Goal: Transaction & Acquisition: Purchase product/service

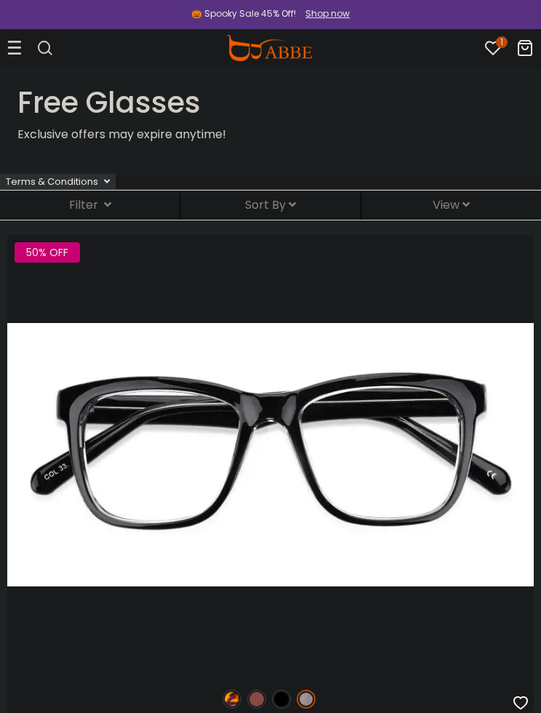
click at [488, 56] on icon at bounding box center [493, 47] width 17 height 17
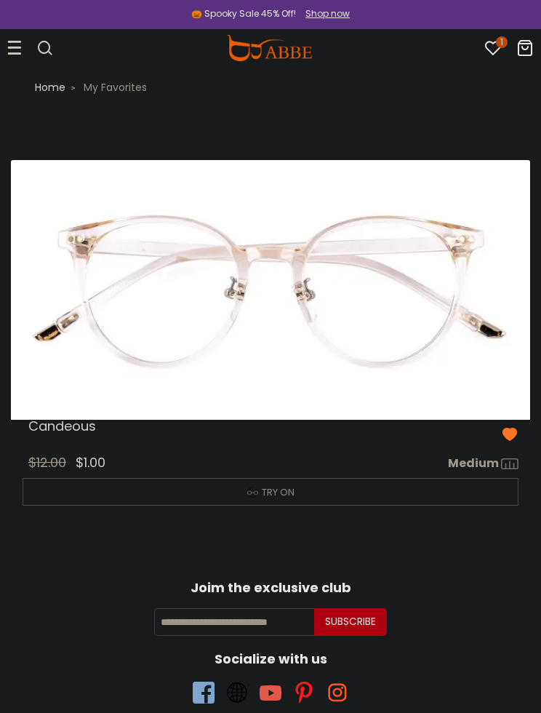
click at [12, 39] on div at bounding box center [14, 48] width 15 height 22
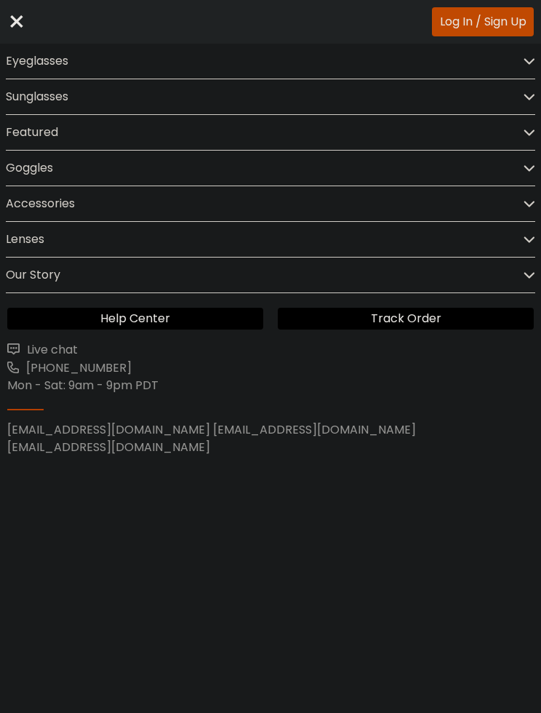
click at [316, 63] on div "Eyeglasses" at bounding box center [271, 61] width 530 height 35
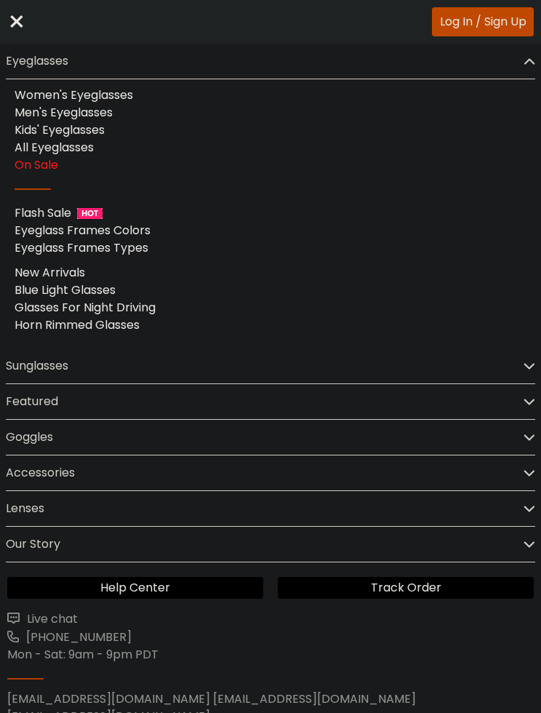
click at [156, 162] on div "On Sale" at bounding box center [271, 164] width 512 height 17
click at [17, 17] on div "×" at bounding box center [16, 22] width 19 height 44
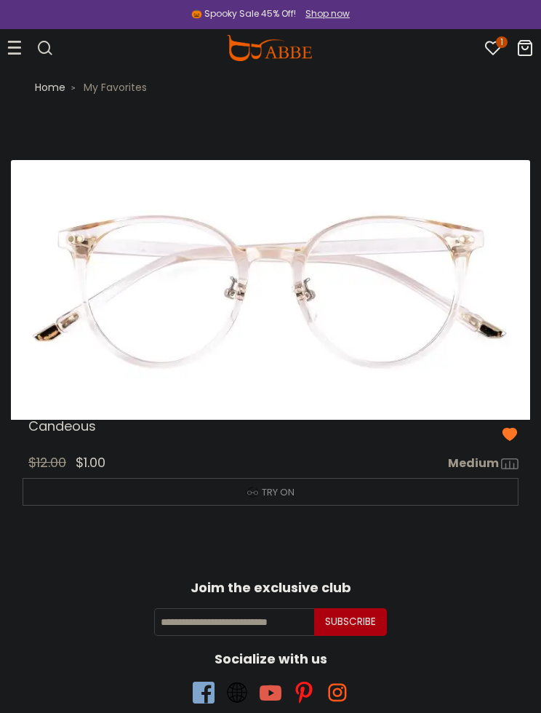
click at [14, 55] on div at bounding box center [14, 48] width 15 height 22
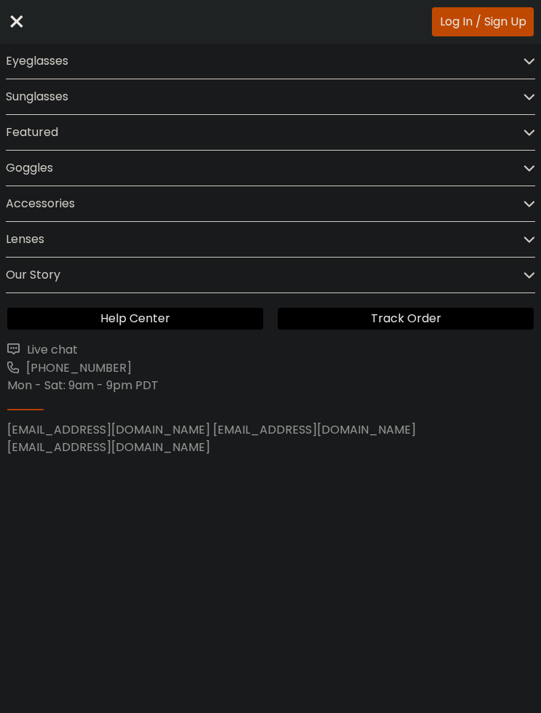
click at [94, 57] on div "Eyeglasses" at bounding box center [271, 61] width 530 height 35
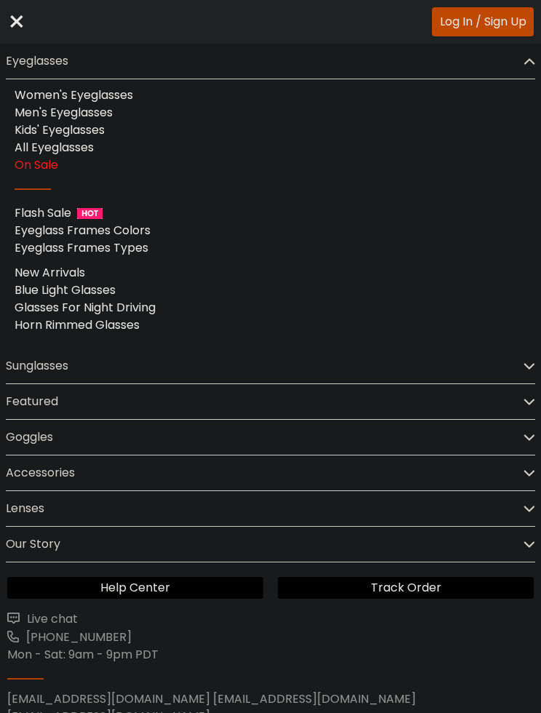
click at [49, 170] on link "On Sale" at bounding box center [37, 164] width 44 height 17
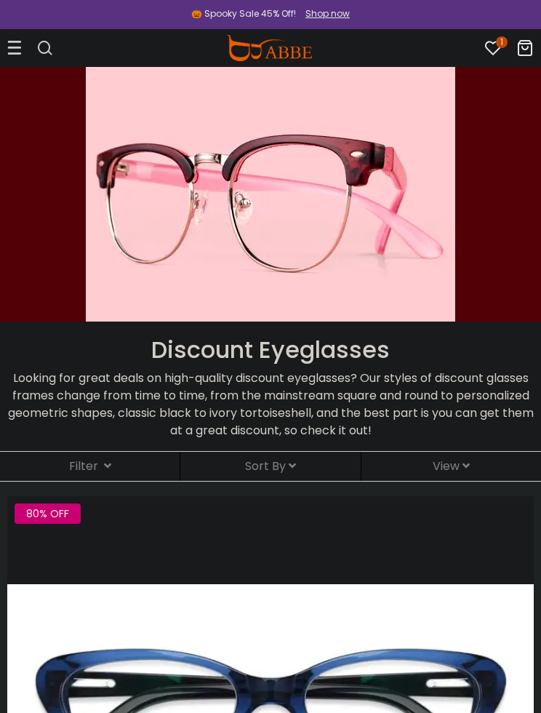
click at [113, 460] on div "Filter ( )" at bounding box center [90, 466] width 180 height 29
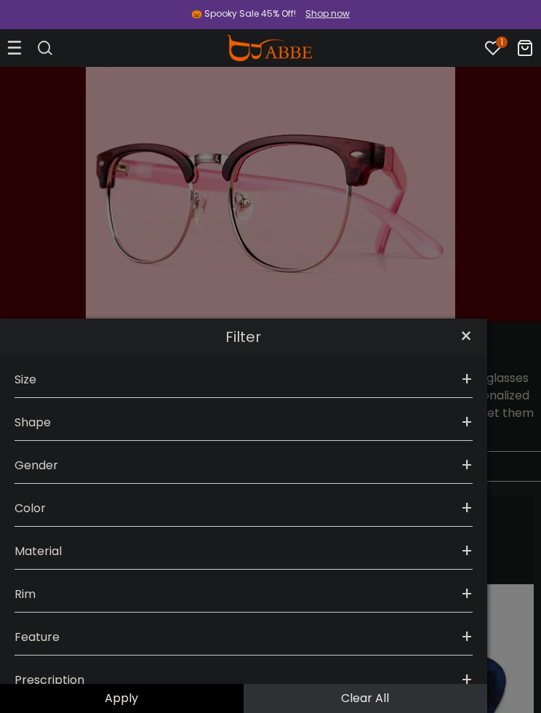
click at [243, 476] on div "Gender +" at bounding box center [244, 462] width 459 height 43
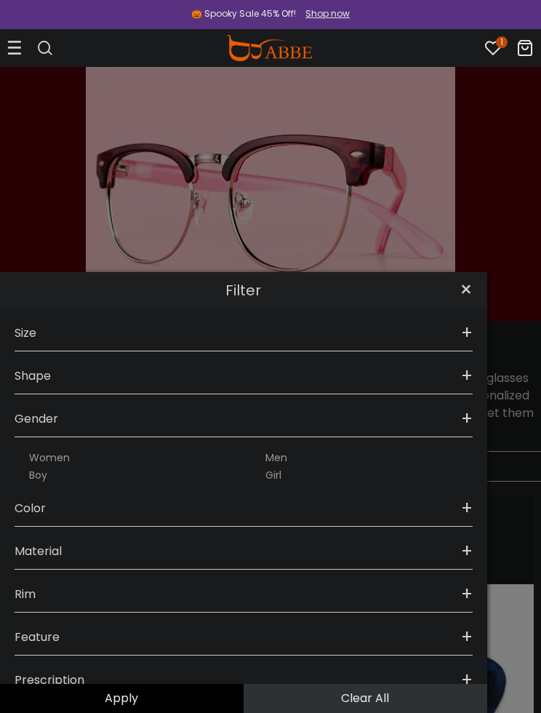
click at [211, 467] on div "Women" at bounding box center [126, 457] width 222 height 17
click at [68, 467] on label "Women" at bounding box center [49, 457] width 41 height 17
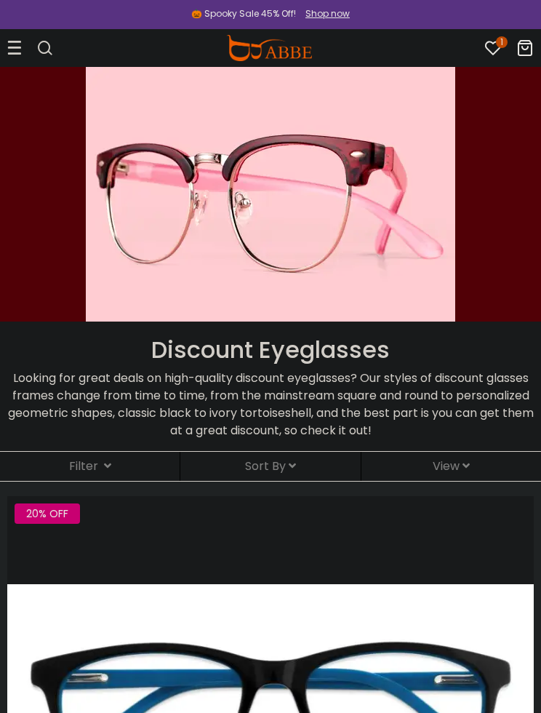
click at [113, 465] on div "Filter ( )" at bounding box center [90, 466] width 180 height 29
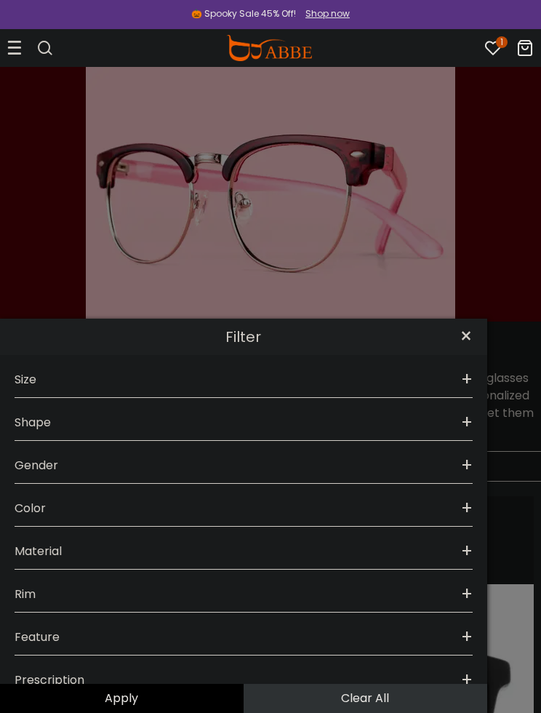
click at [185, 473] on div "Gender +" at bounding box center [244, 462] width 459 height 43
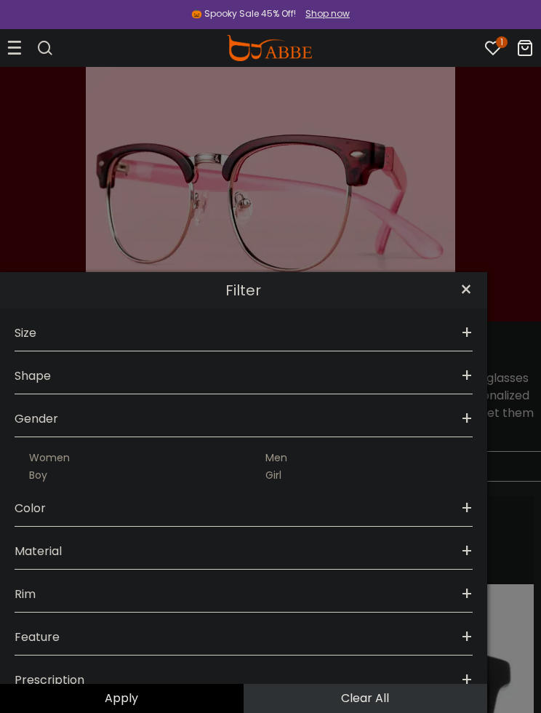
click at [47, 467] on label "Women" at bounding box center [49, 457] width 41 height 17
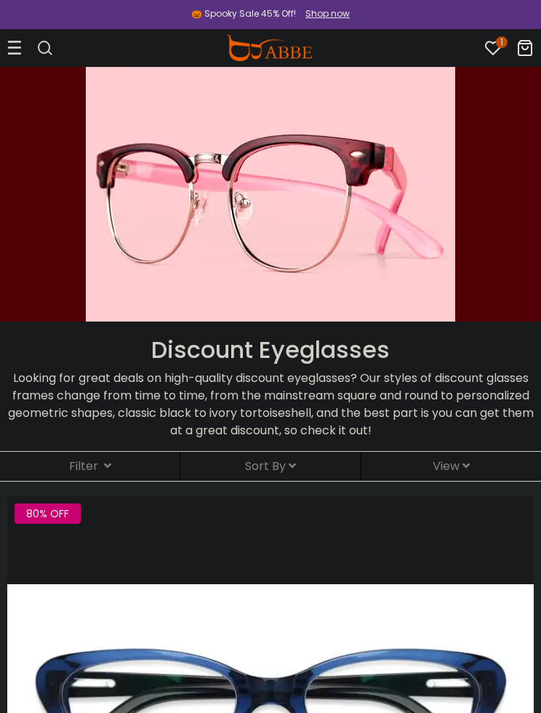
click at [320, 460] on div "Sort By Relevance New Arrivals Best Sellers Prices High To Low Prices Low To Hi…" at bounding box center [270, 466] width 180 height 29
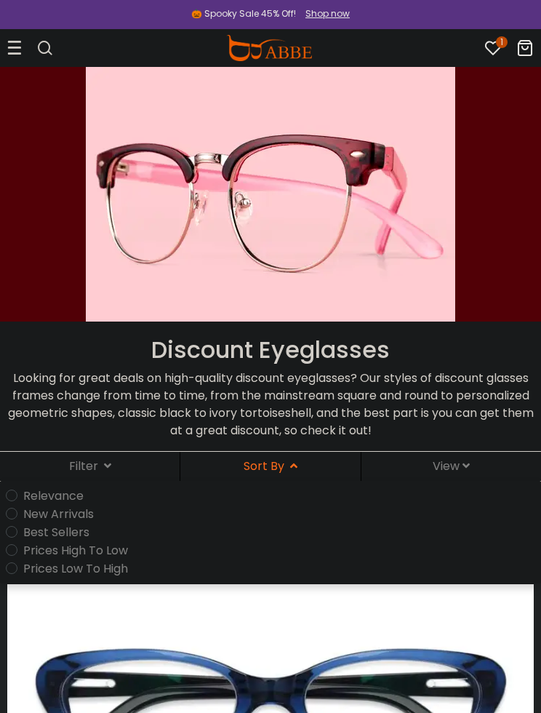
click at [121, 563] on label "Prices Low To High" at bounding box center [75, 569] width 105 height 18
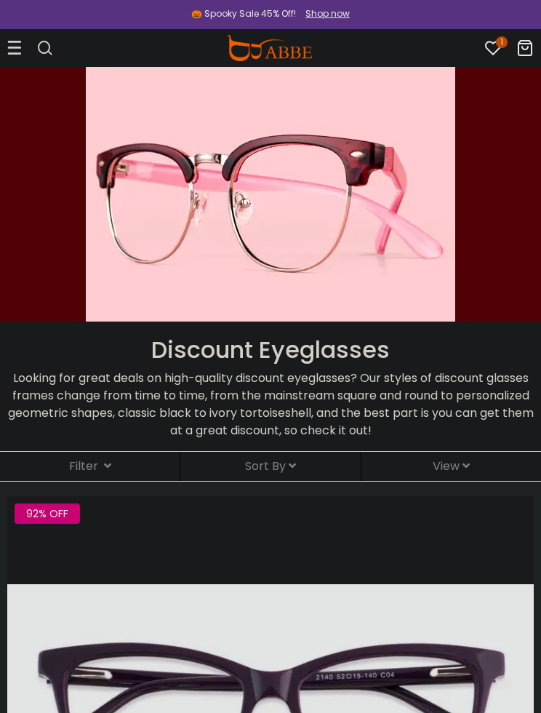
click at [483, 475] on div "View Front: Angle:" at bounding box center [452, 466] width 180 height 29
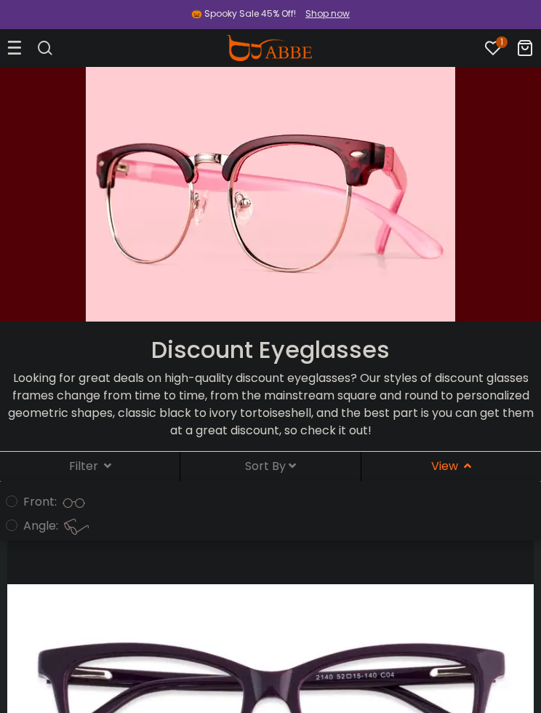
click at [156, 492] on div "Front: Angle:" at bounding box center [270, 511] width 541 height 60
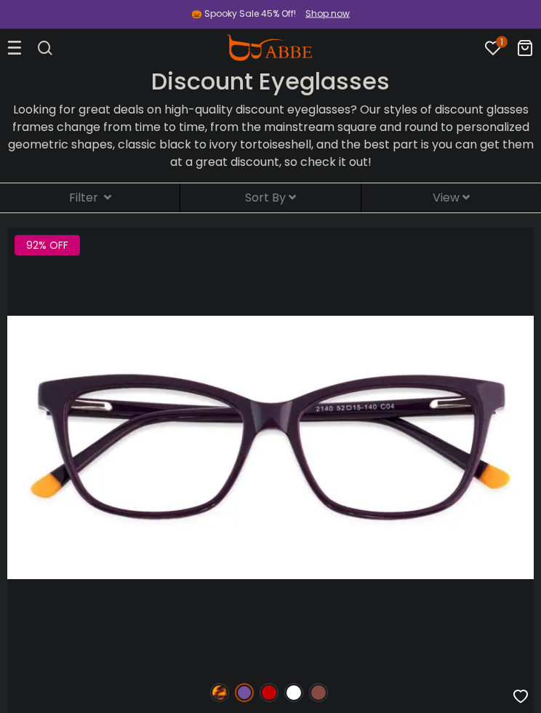
scroll to position [269, 0]
click at [121, 202] on div "Filter ( )" at bounding box center [90, 197] width 180 height 29
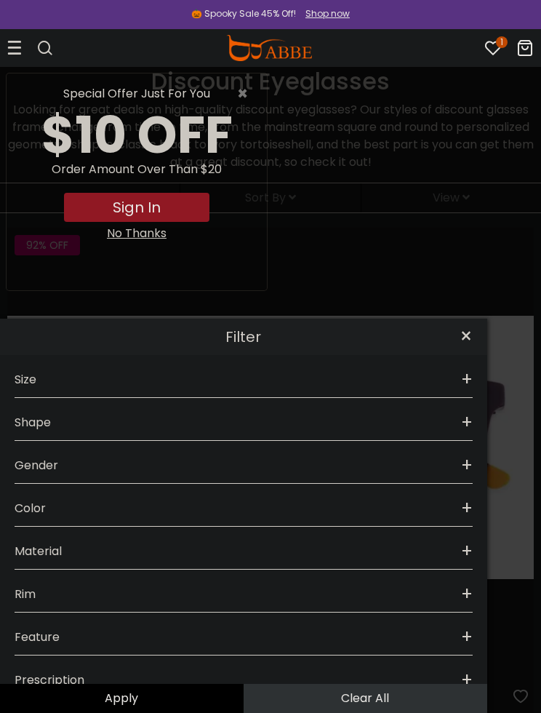
click at [156, 439] on div "Shape +" at bounding box center [244, 419] width 459 height 43
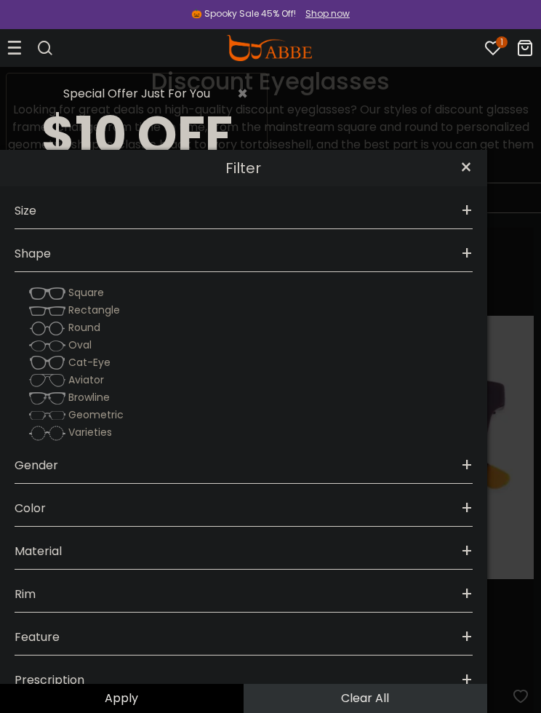
click at [119, 371] on div "Cat-Eye" at bounding box center [244, 362] width 459 height 17
click at [98, 370] on span "Cat-Eye" at bounding box center [89, 362] width 42 height 15
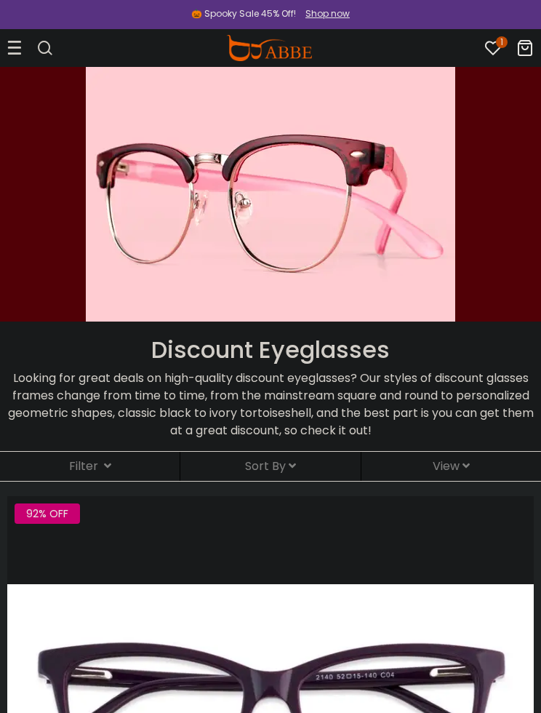
click at [154, 471] on div "Filter ( )" at bounding box center [90, 466] width 180 height 29
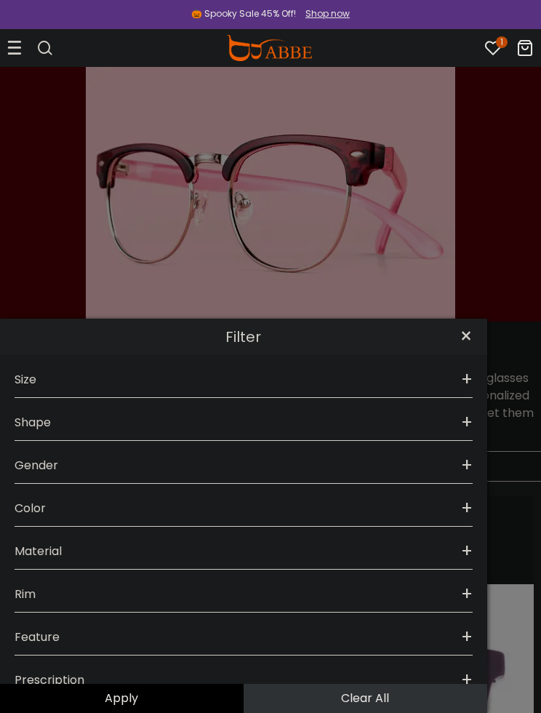
click at [194, 429] on div "Shape +" at bounding box center [244, 419] width 459 height 43
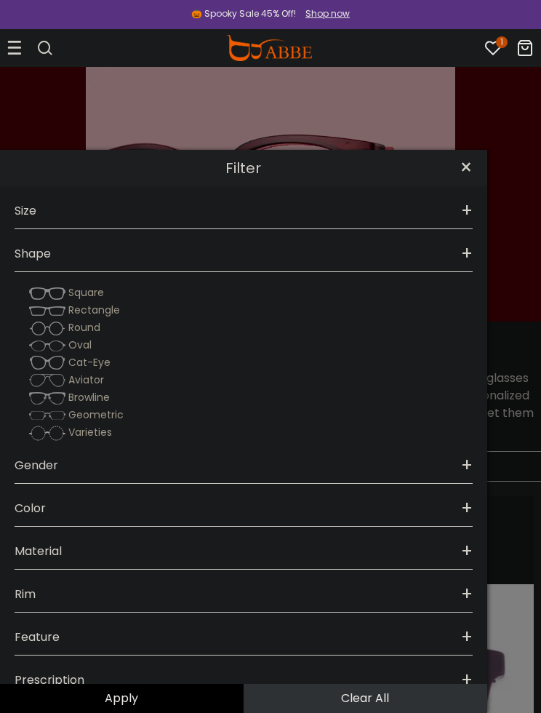
click at [467, 184] on div "×" at bounding box center [466, 168] width 42 height 36
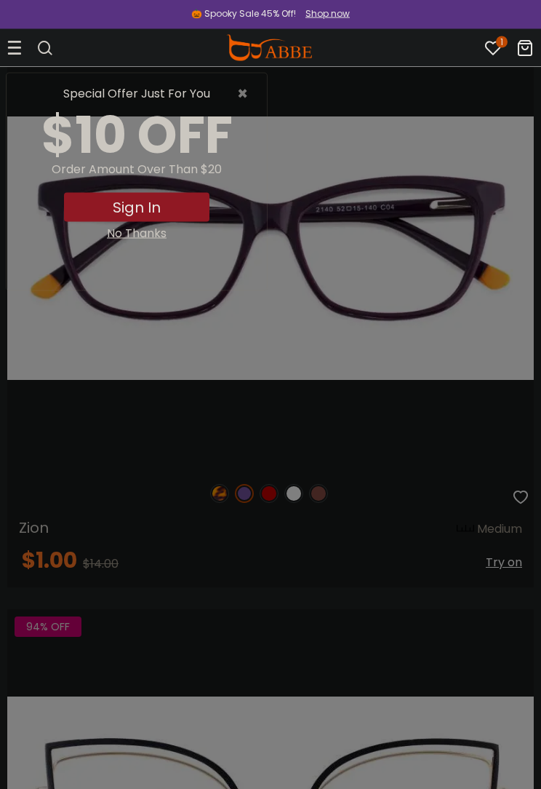
scroll to position [437, 0]
click at [249, 92] on span "×" at bounding box center [246, 93] width 18 height 17
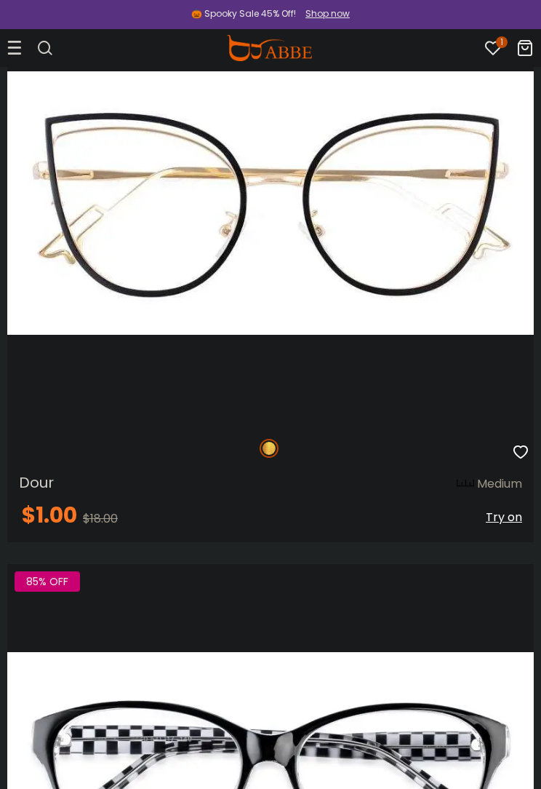
scroll to position [1066, 0]
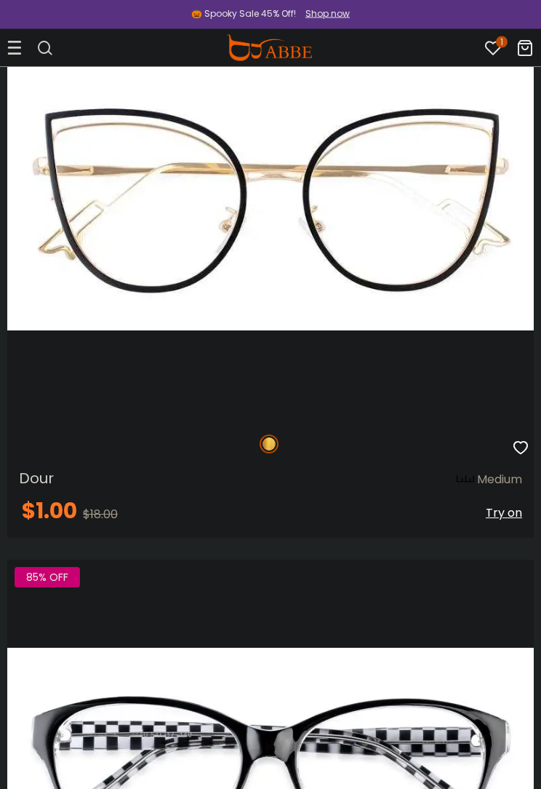
click at [504, 514] on span "Try on" at bounding box center [504, 513] width 36 height 17
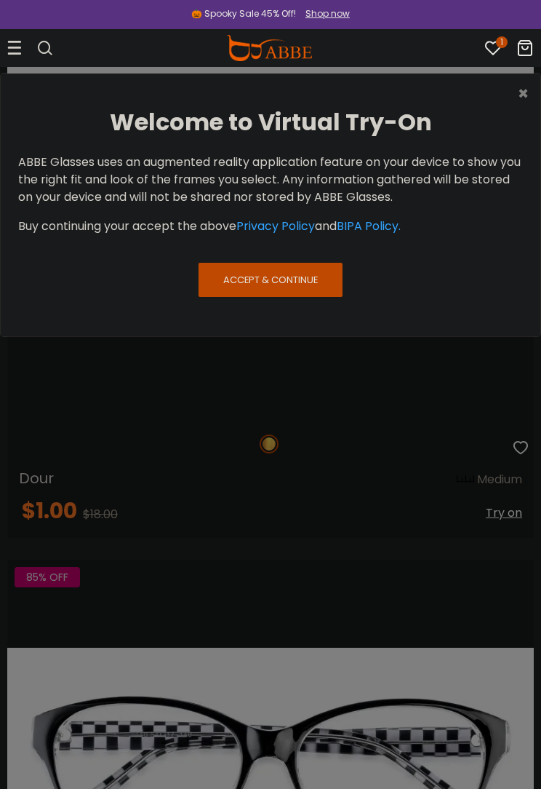
click at [261, 277] on span "Accept & Continue" at bounding box center [270, 280] width 95 height 14
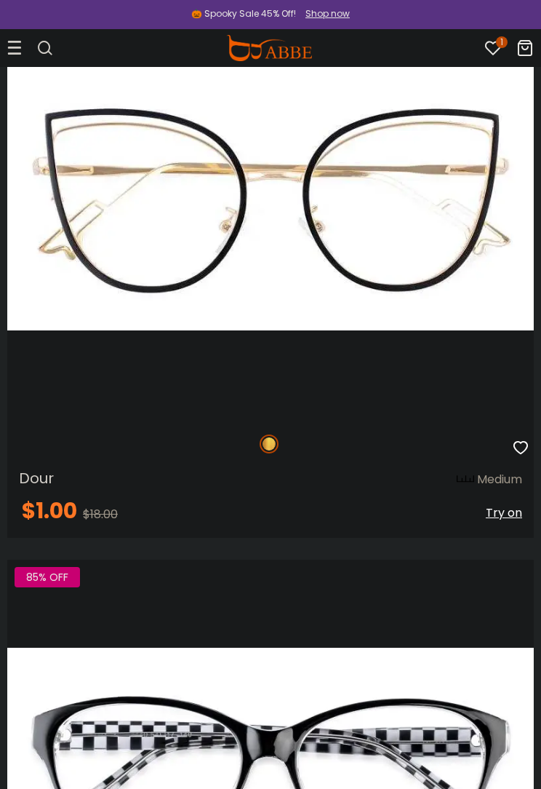
click at [509, 515] on span "Try on" at bounding box center [504, 512] width 36 height 17
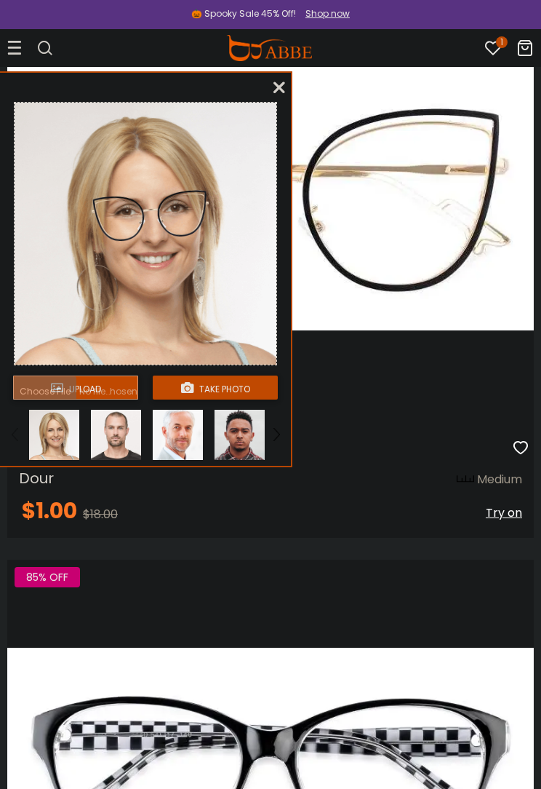
click at [76, 397] on input "file" at bounding box center [75, 388] width 125 height 24
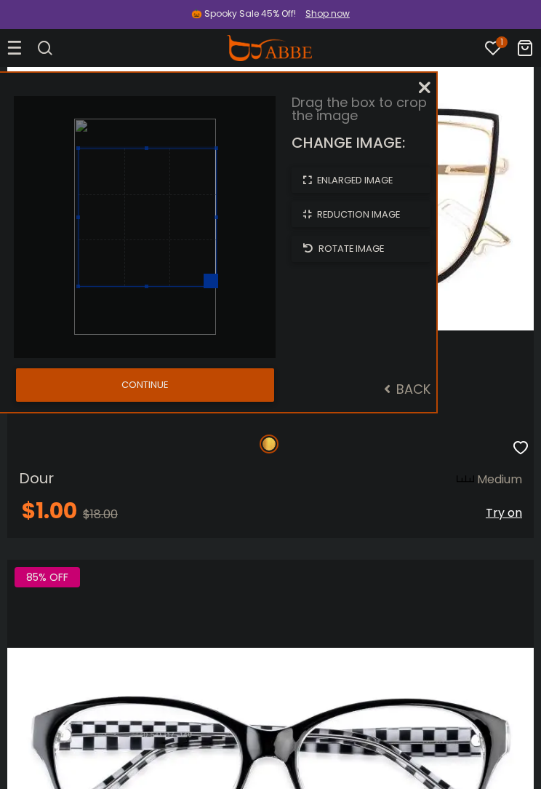
click at [135, 384] on button "CONTINUE" at bounding box center [145, 384] width 258 height 33
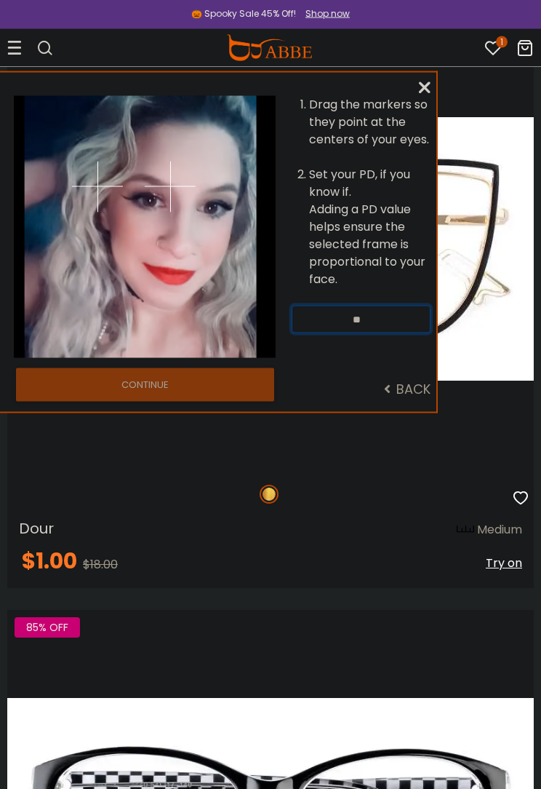
click at [416, 331] on select "** ** ** ** ** ** ** ** ** ** ** ** ** ** ** ** ** ** ** ** ** ** ** ** ** ** *…" at bounding box center [361, 320] width 139 height 28
select select "**"
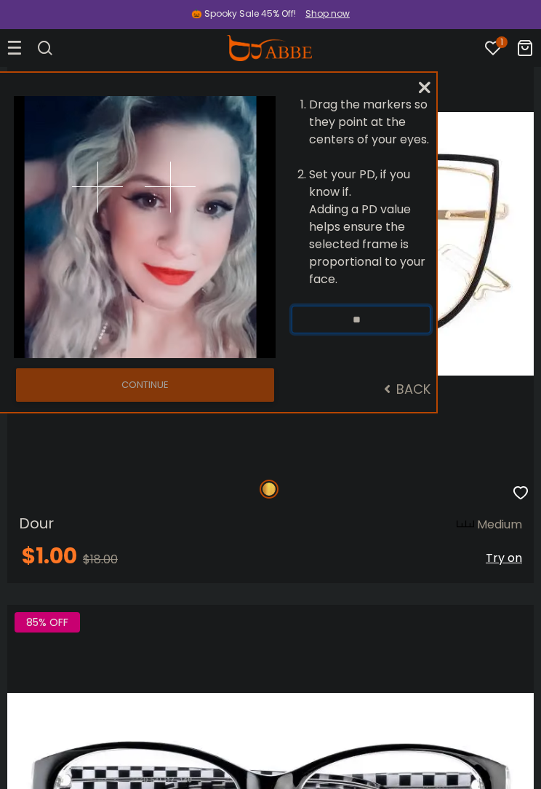
scroll to position [1025, 0]
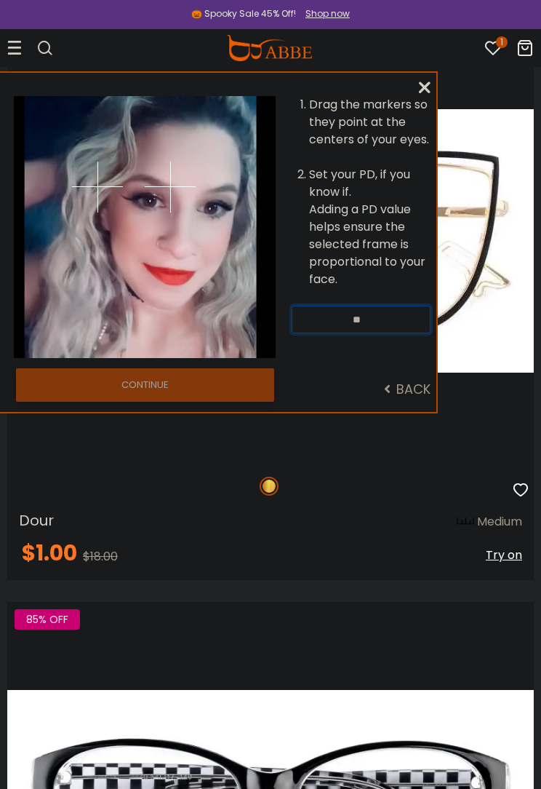
click at [102, 303] on div at bounding box center [79, 227] width 131 height 262
click at [103, 365] on div "CONTINUE" at bounding box center [145, 385] width 293 height 42
click at [378, 363] on div "Drag the markers so they point at the centers of your eyes. Set your PD, if you…" at bounding box center [218, 242] width 437 height 339
click at [73, 211] on img at bounding box center [97, 187] width 51 height 51
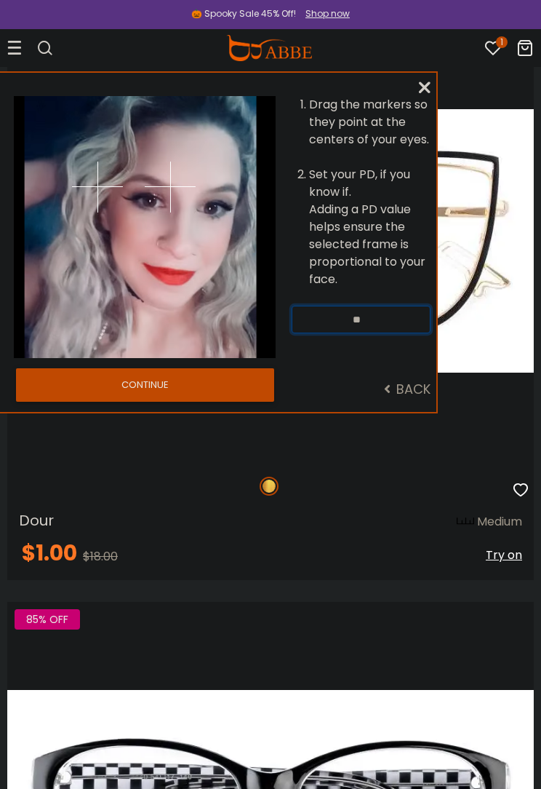
click at [352, 138] on li "Drag the markers so they point at the centers of your eyes." at bounding box center [370, 122] width 122 height 52
click at [352, 103] on li "Drag the markers so they point at the centers of your eyes." at bounding box center [370, 122] width 122 height 52
click at [415, 95] on div "Drag the markers so they point at the centers of your eyes. Set your PD, if you…" at bounding box center [218, 242] width 437 height 339
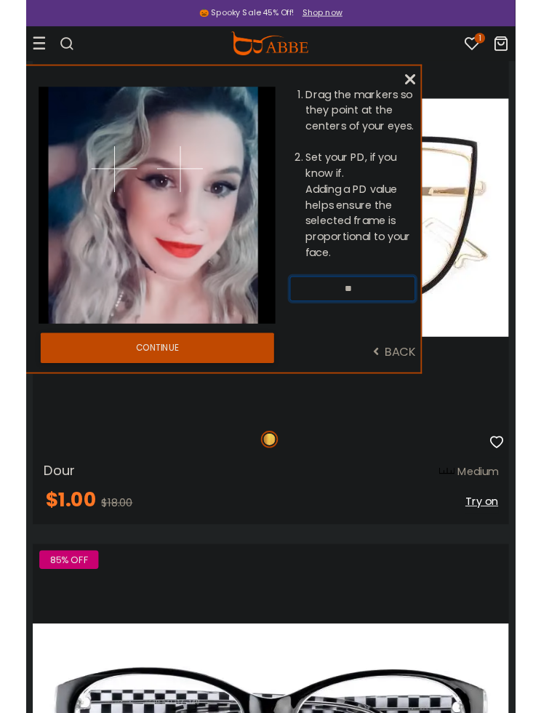
scroll to position [1028, 0]
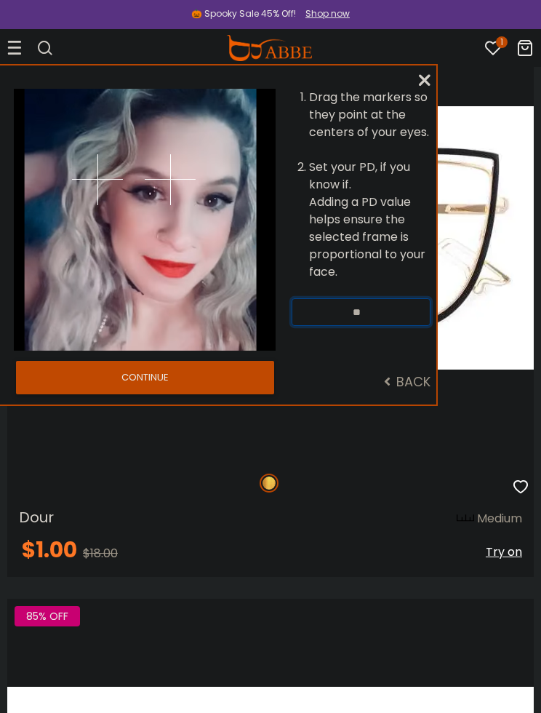
click at [167, 134] on div at bounding box center [210, 220] width 131 height 262
click at [164, 156] on img at bounding box center [170, 179] width 51 height 51
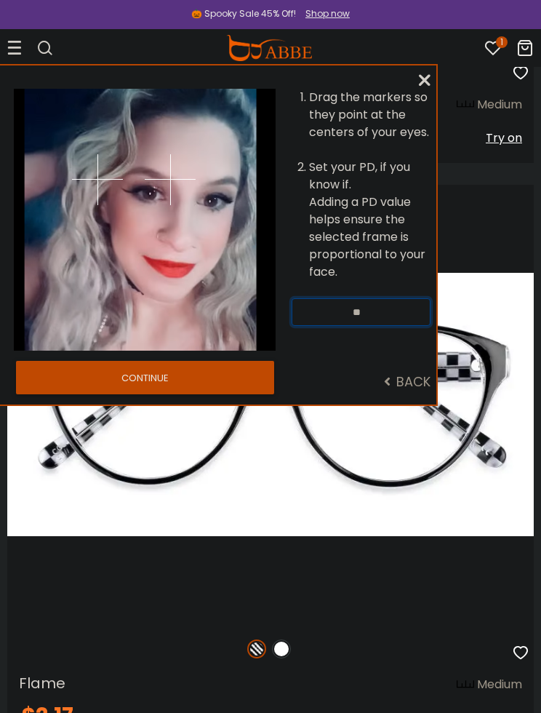
scroll to position [1446, 0]
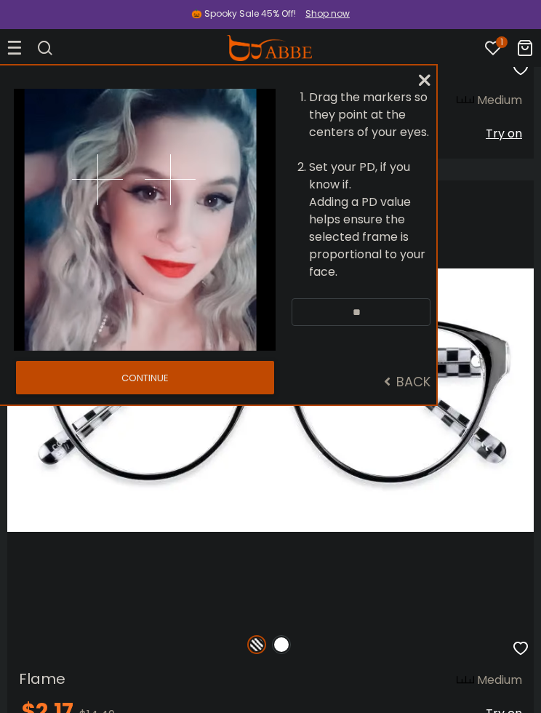
click at [212, 377] on button "CONTINUE" at bounding box center [145, 377] width 258 height 33
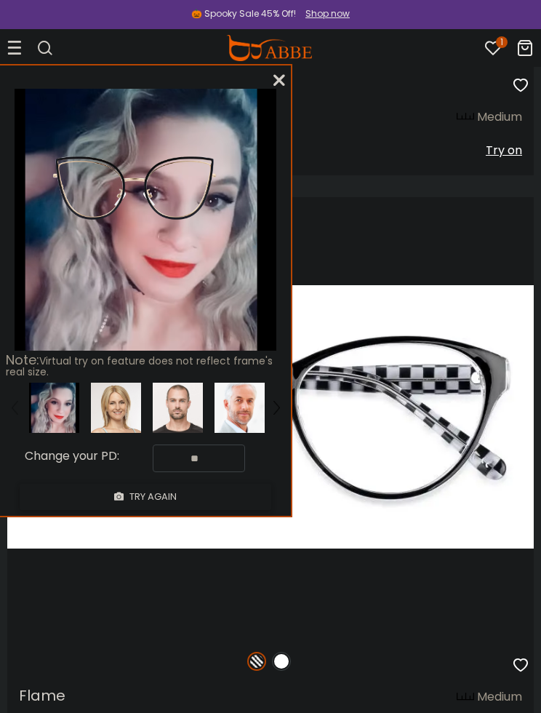
scroll to position [1427, 0]
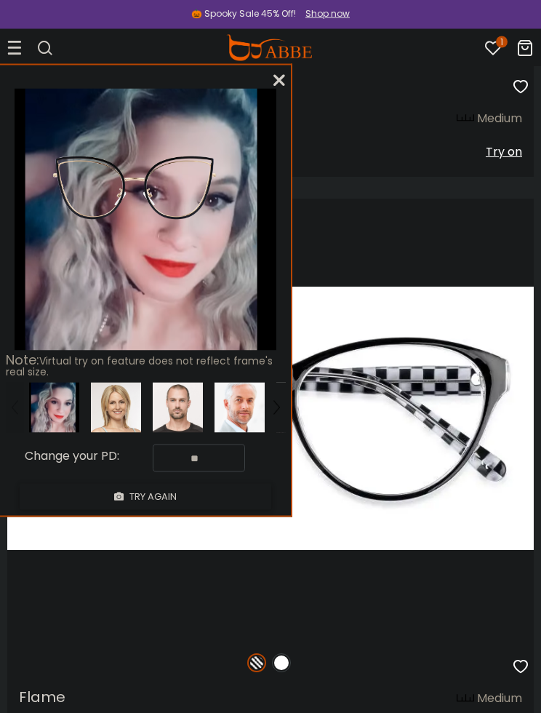
click at [55, 399] on img at bounding box center [54, 408] width 50 height 50
click at [152, 493] on button "TRY AGAIN" at bounding box center [146, 496] width 252 height 25
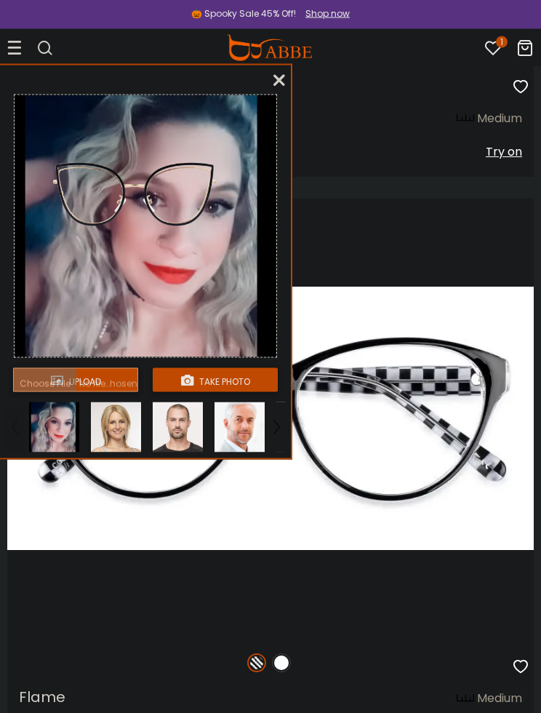
scroll to position [1428, 0]
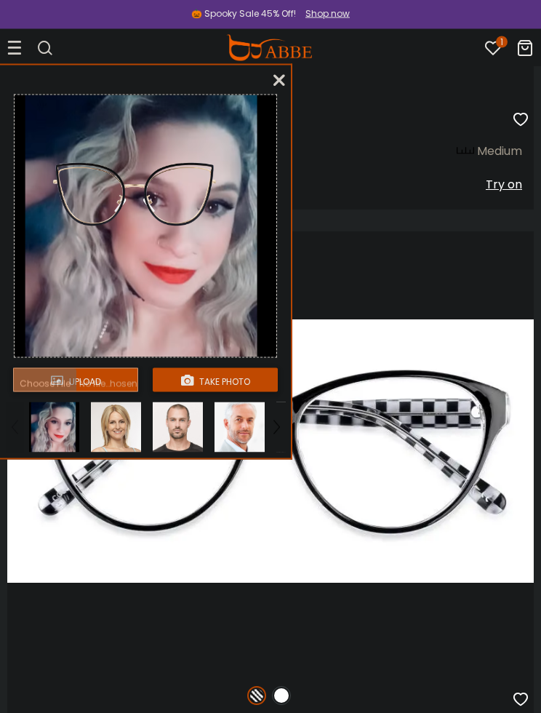
click at [280, 84] on icon at bounding box center [280, 80] width 12 height 12
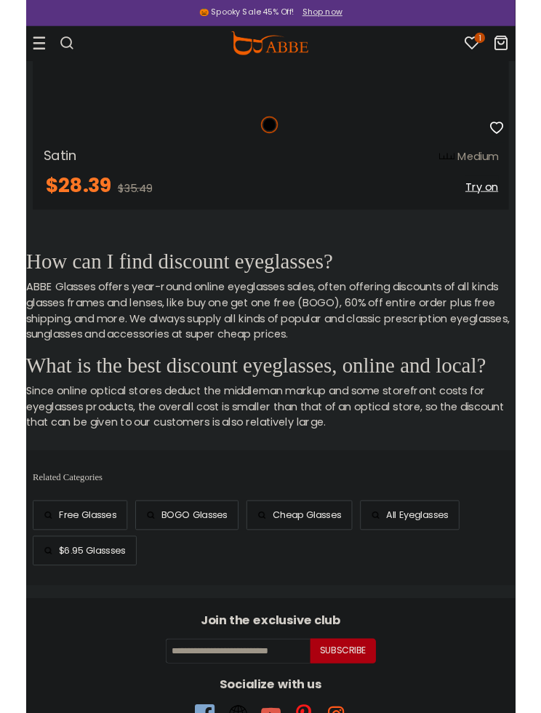
scroll to position [31350, 0]
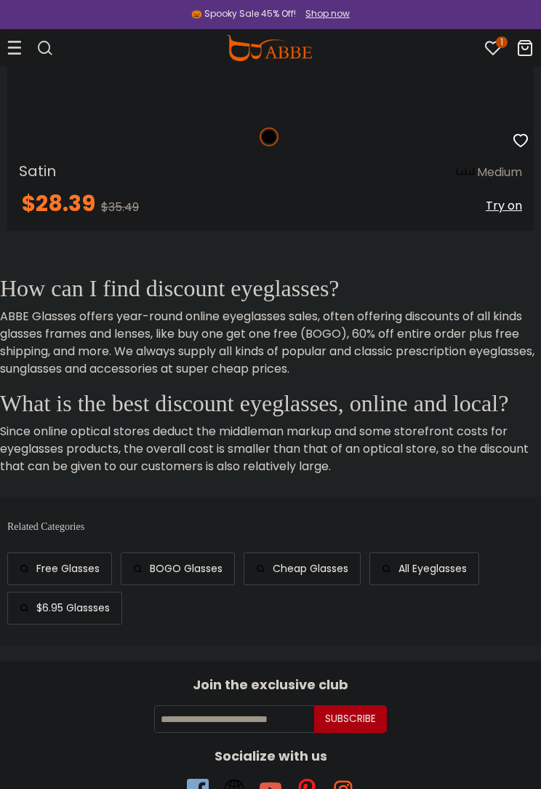
click at [42, 570] on span "Free Glasses" at bounding box center [67, 568] width 63 height 15
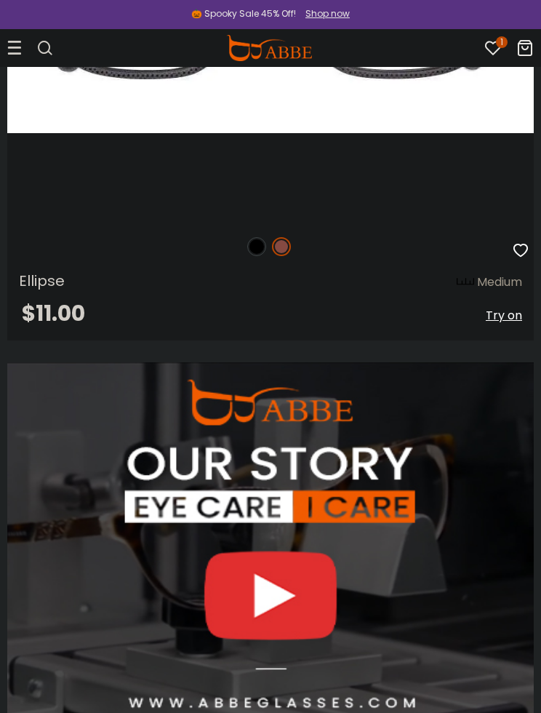
scroll to position [6208, 0]
